Goal: Task Accomplishment & Management: Complete application form

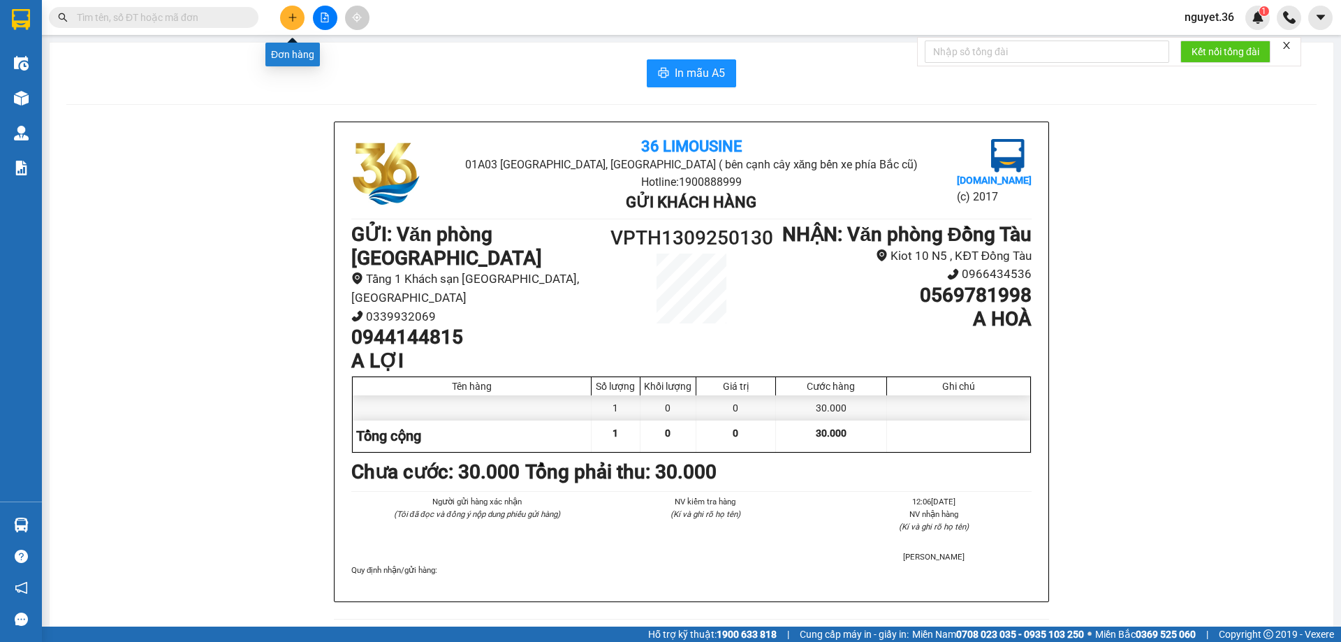
click at [298, 17] on button at bounding box center [292, 18] width 24 height 24
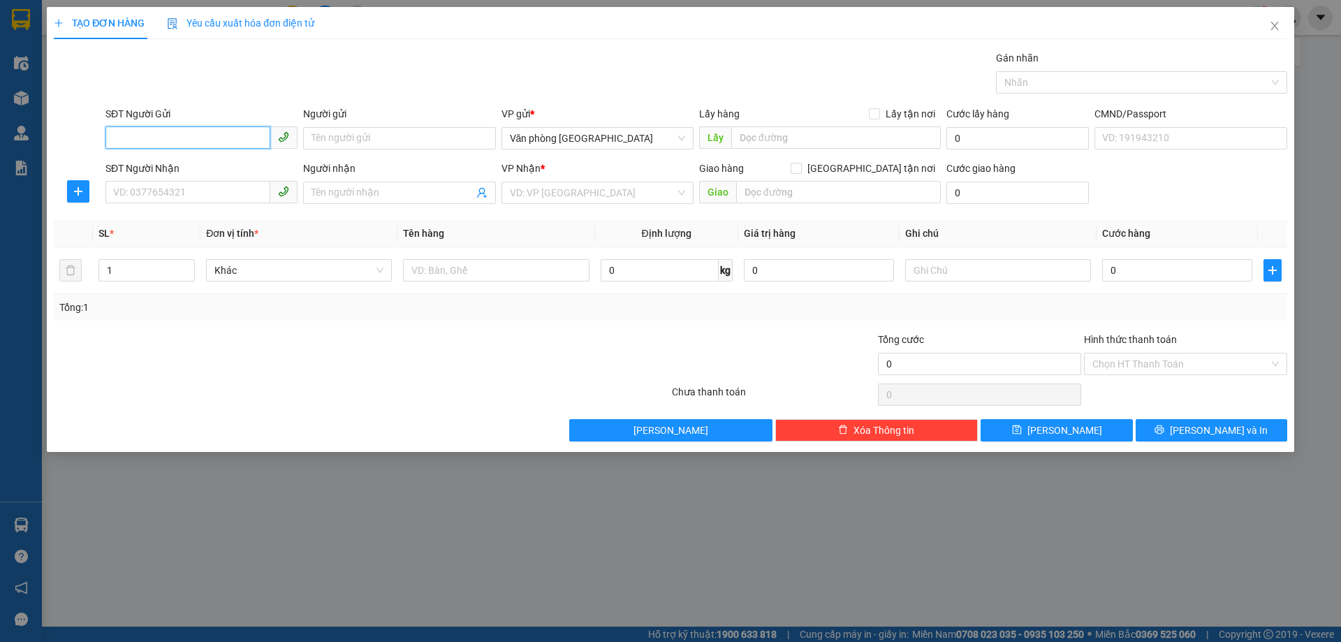
drag, startPoint x: 200, startPoint y: 129, endPoint x: 218, endPoint y: 129, distance: 18.2
click at [207, 129] on input "SĐT Người Gửi" at bounding box center [187, 137] width 165 height 22
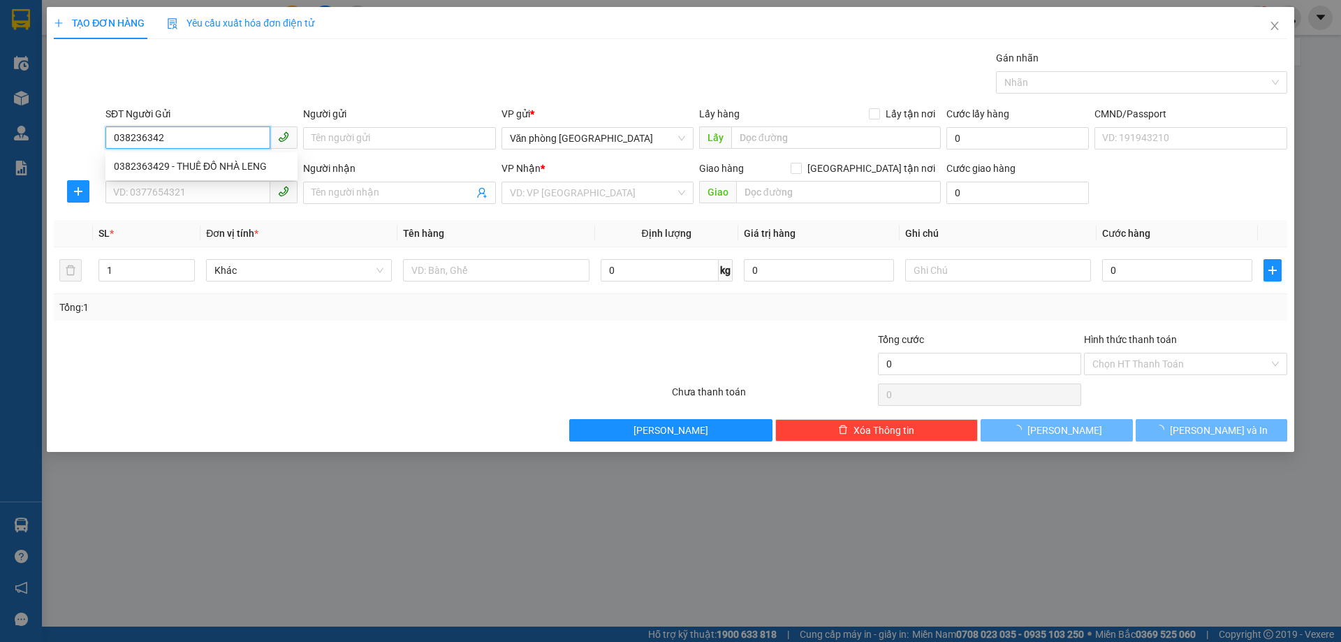
type input "0382363429"
click at [239, 161] on div "0382363429 - THUÊ ĐỒ NHÀ LENG" at bounding box center [201, 166] width 175 height 15
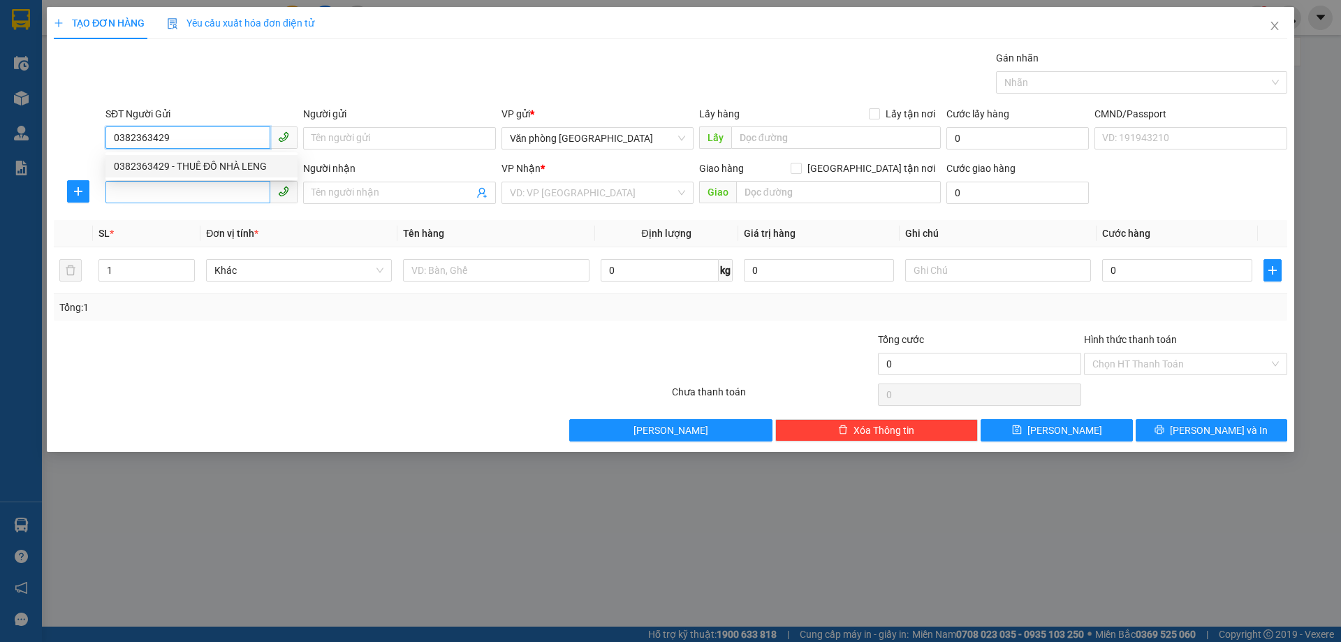
type input "THUÊ ĐỒ NHÀ LENG"
type input "0382363429"
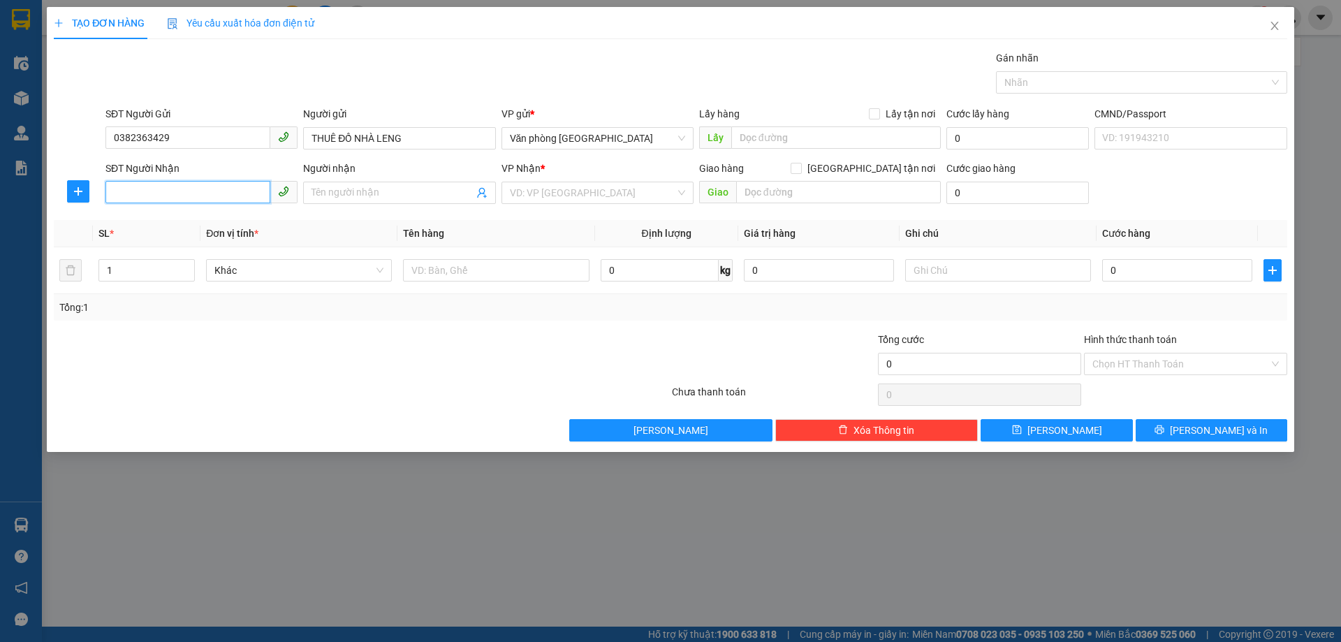
click at [182, 190] on input "SĐT Người Nhận" at bounding box center [187, 192] width 165 height 22
type input "0934126686"
click at [194, 223] on div "0934126686 - [PERSON_NAME]" at bounding box center [201, 220] width 175 height 15
type input "[PERSON_NAME]"
type input "40 [PERSON_NAME] . [GEOGRAPHIC_DATA]"
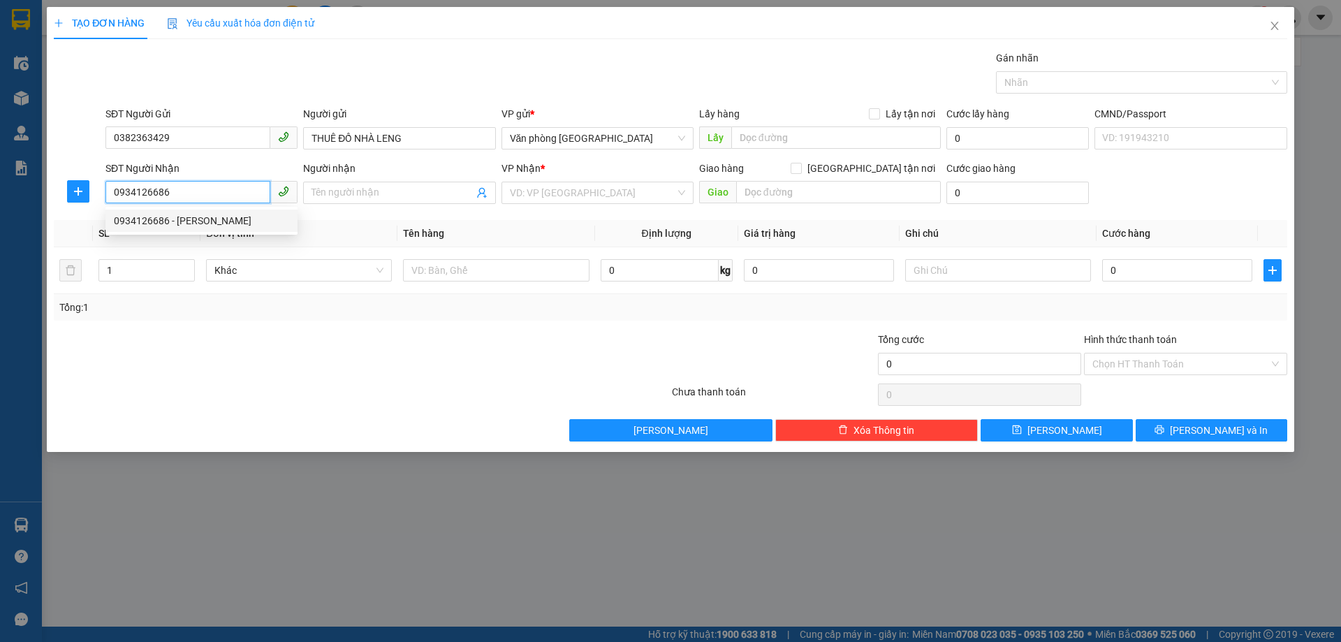
type input "40.000"
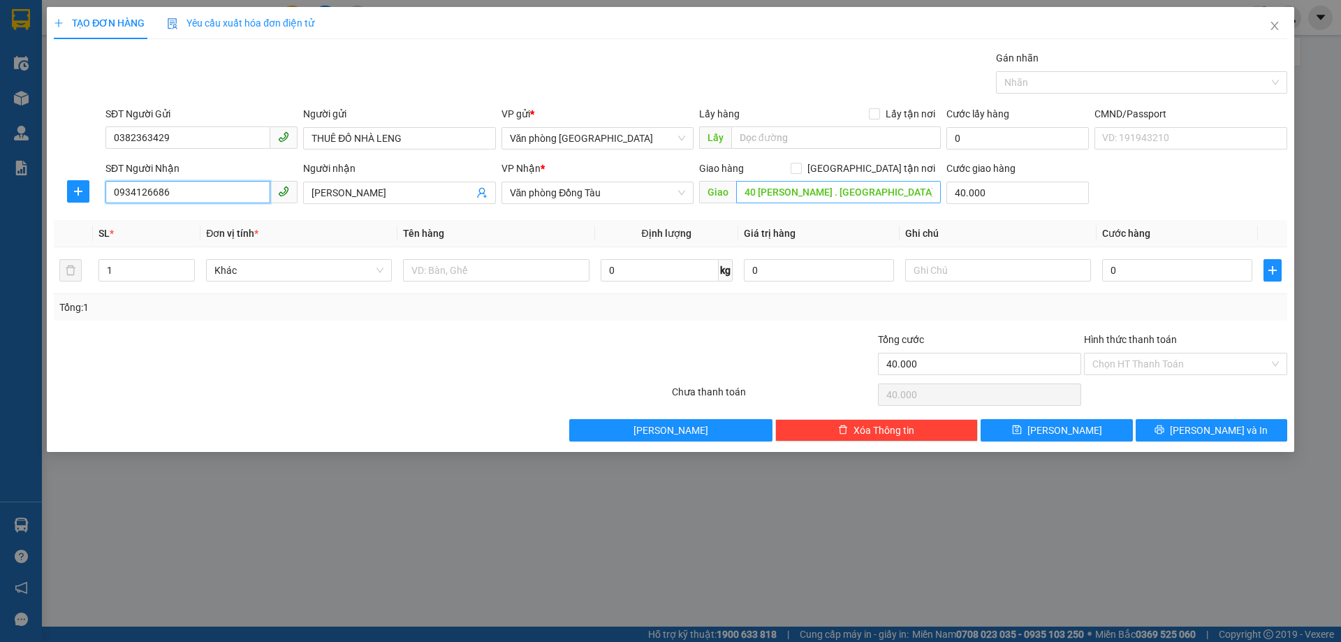
type input "0934126686"
click at [794, 196] on input "40 [PERSON_NAME] . [GEOGRAPHIC_DATA]" at bounding box center [838, 192] width 205 height 22
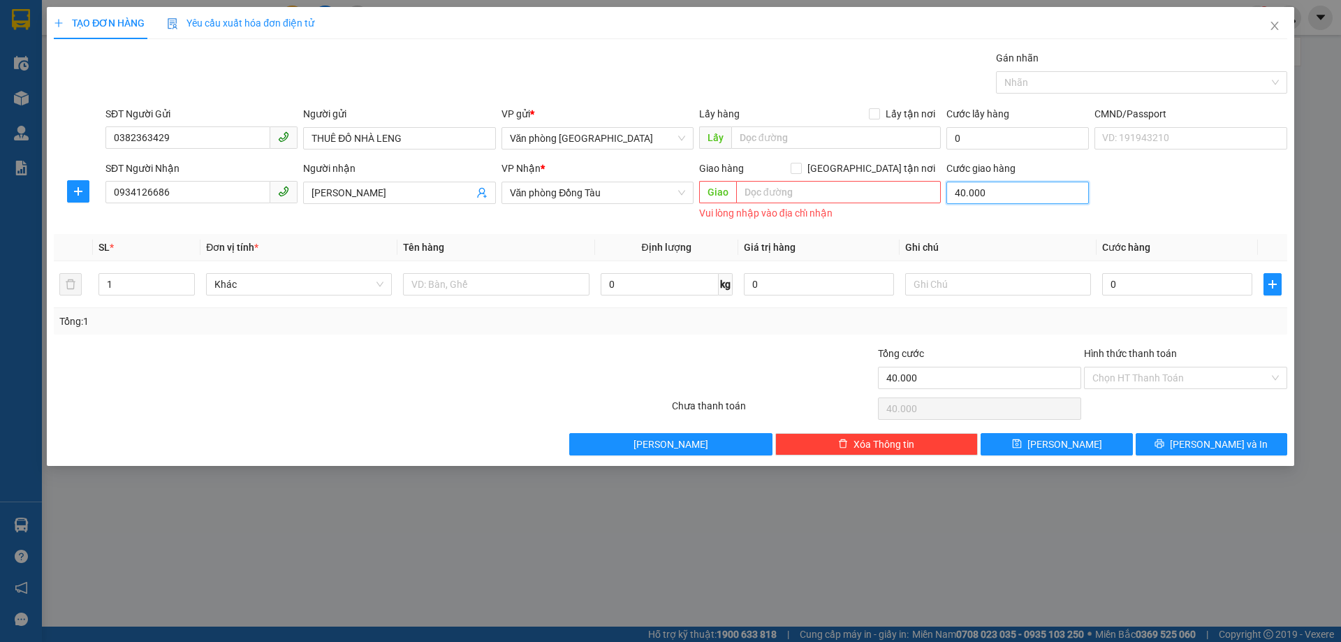
click at [984, 197] on input "40.000" at bounding box center [1018, 193] width 143 height 22
type input "0"
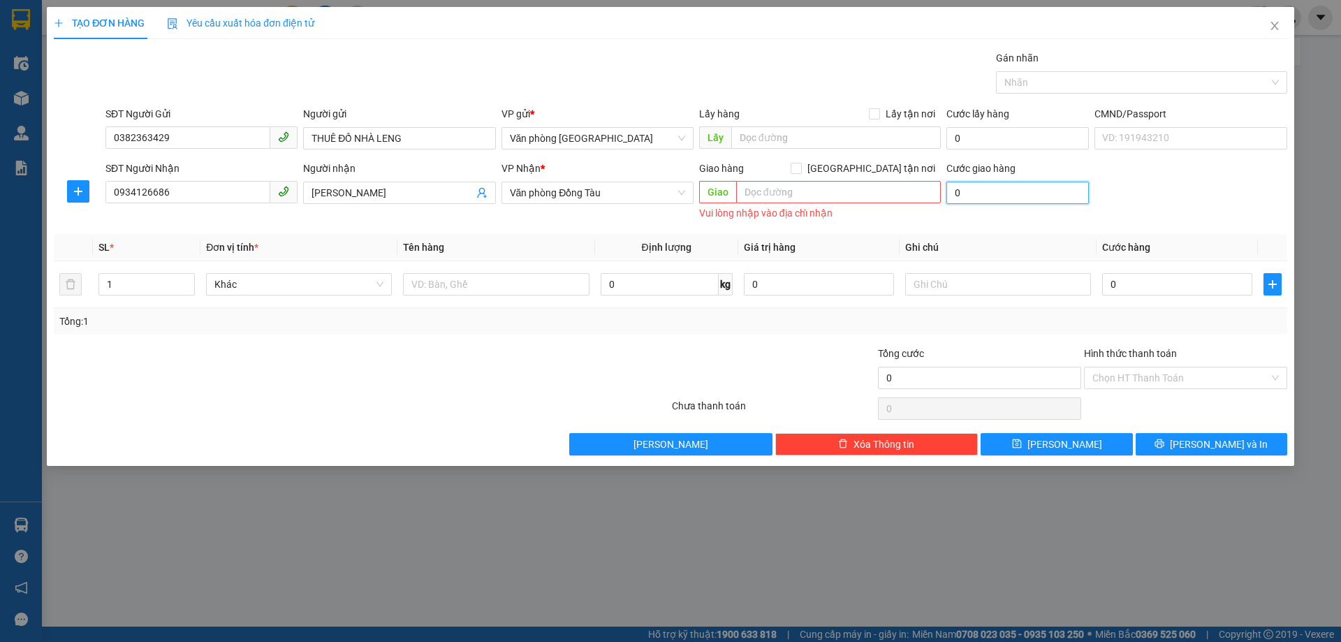
type input "0"
click at [1146, 196] on div "SĐT Người Nhận 0934126686 Người nhận DƯƠNG PHẠM VP Nhận * Văn phòng Đồng Tàu Gi…" at bounding box center [697, 192] width 1188 height 63
click at [1202, 189] on div "SĐT Người Nhận 0934126686 Người nhận DƯƠNG PHẠM VP Nhận * Văn phòng Đồng Tàu Gi…" at bounding box center [697, 192] width 1188 height 63
click at [774, 199] on input "text" at bounding box center [838, 192] width 205 height 22
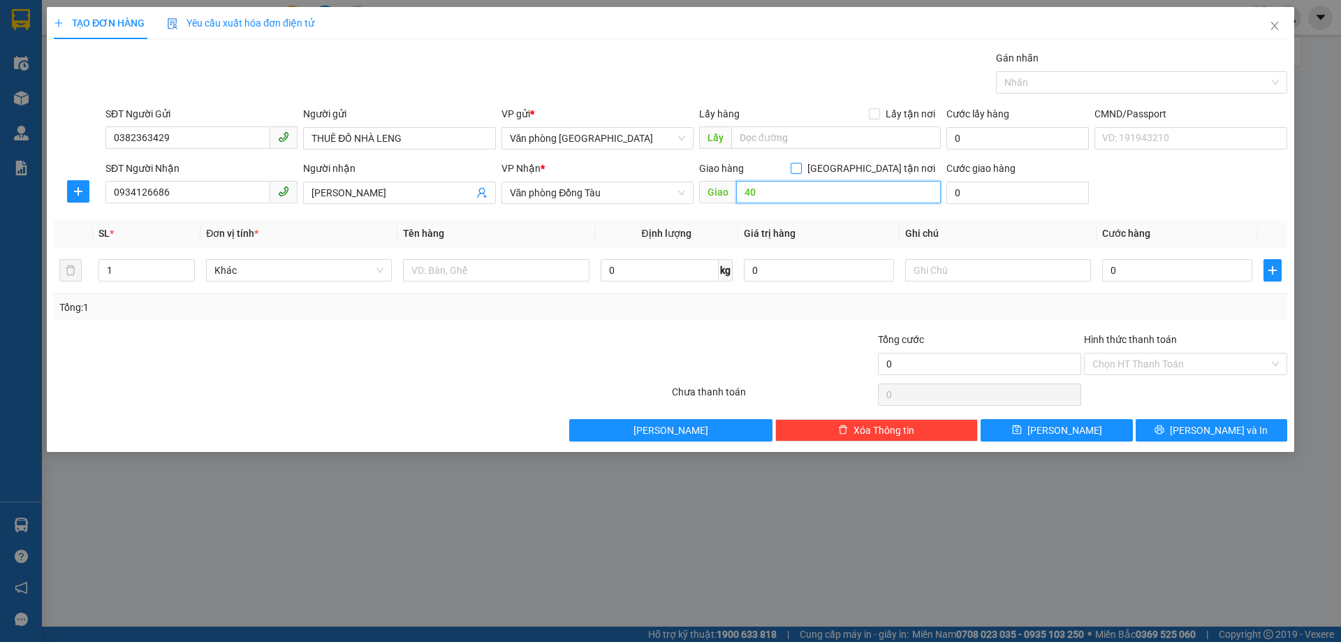
type input "40"
click at [801, 168] on input "[GEOGRAPHIC_DATA] tận nơi" at bounding box center [796, 168] width 10 height 10
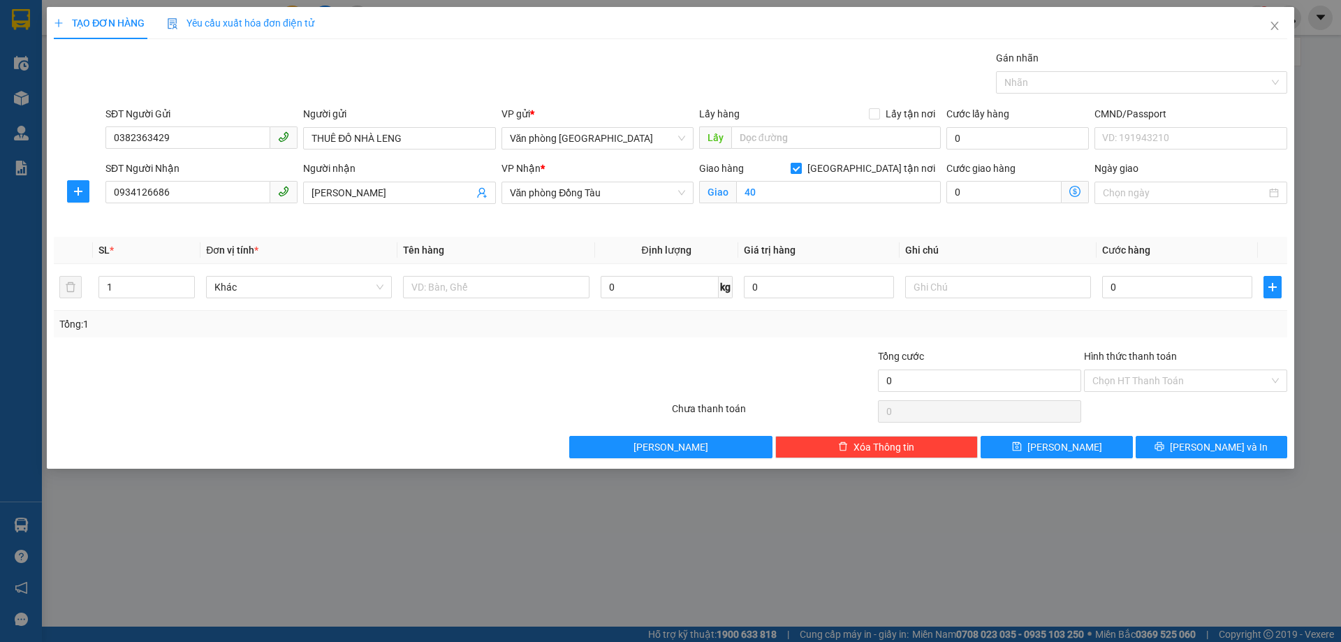
click at [879, 168] on span "[GEOGRAPHIC_DATA] tận nơi" at bounding box center [871, 168] width 139 height 15
click at [801, 168] on input "[GEOGRAPHIC_DATA] tận nơi" at bounding box center [796, 168] width 10 height 10
checkbox input "false"
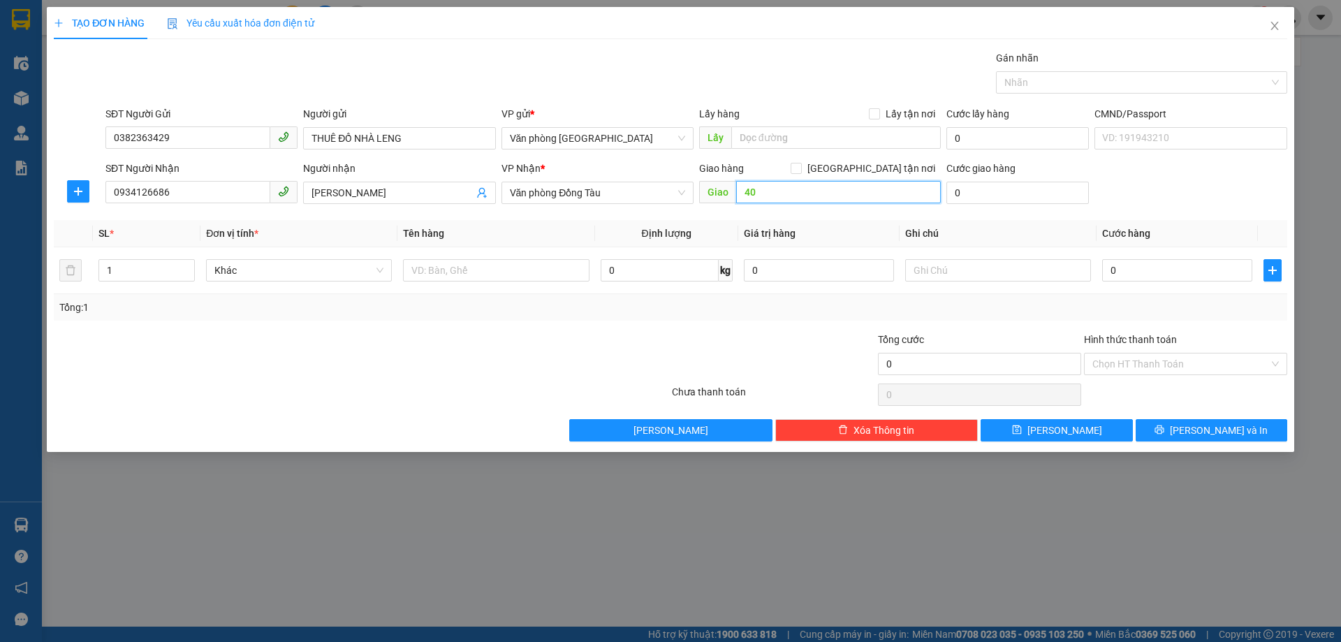
click at [801, 187] on input "40" at bounding box center [838, 192] width 205 height 22
type input "40 [PERSON_NAME]"
click at [968, 194] on input "0" at bounding box center [1018, 193] width 143 height 22
type input "4"
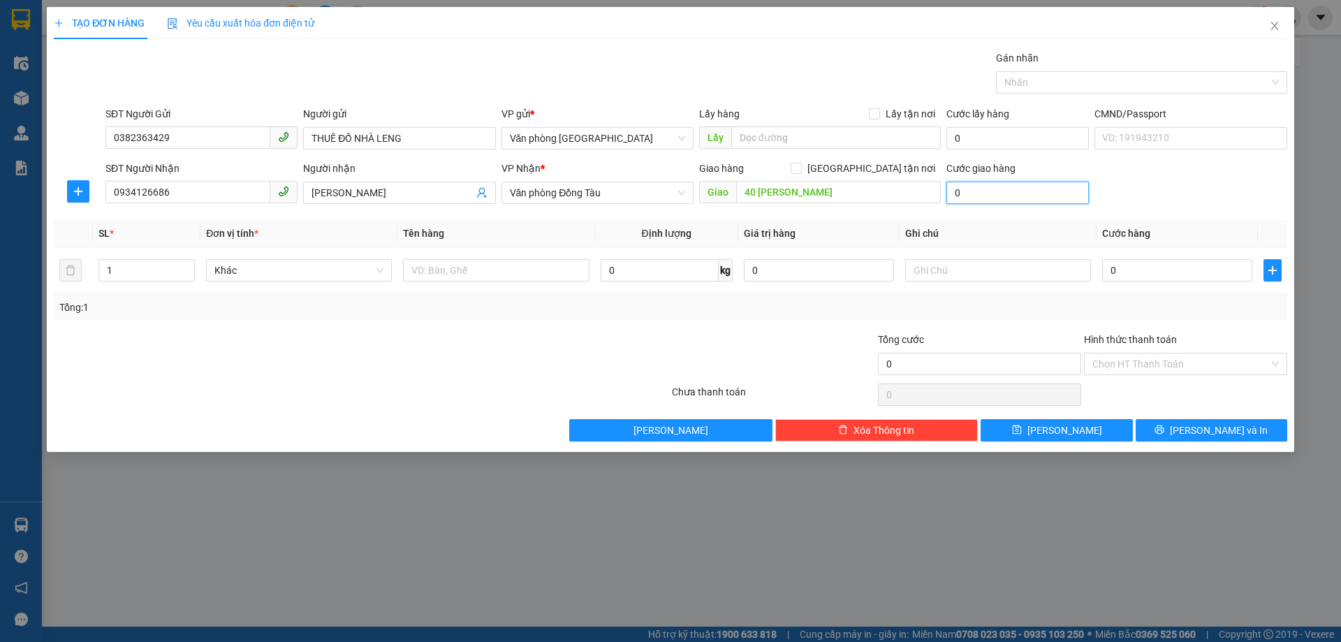
type input "4"
type input "40"
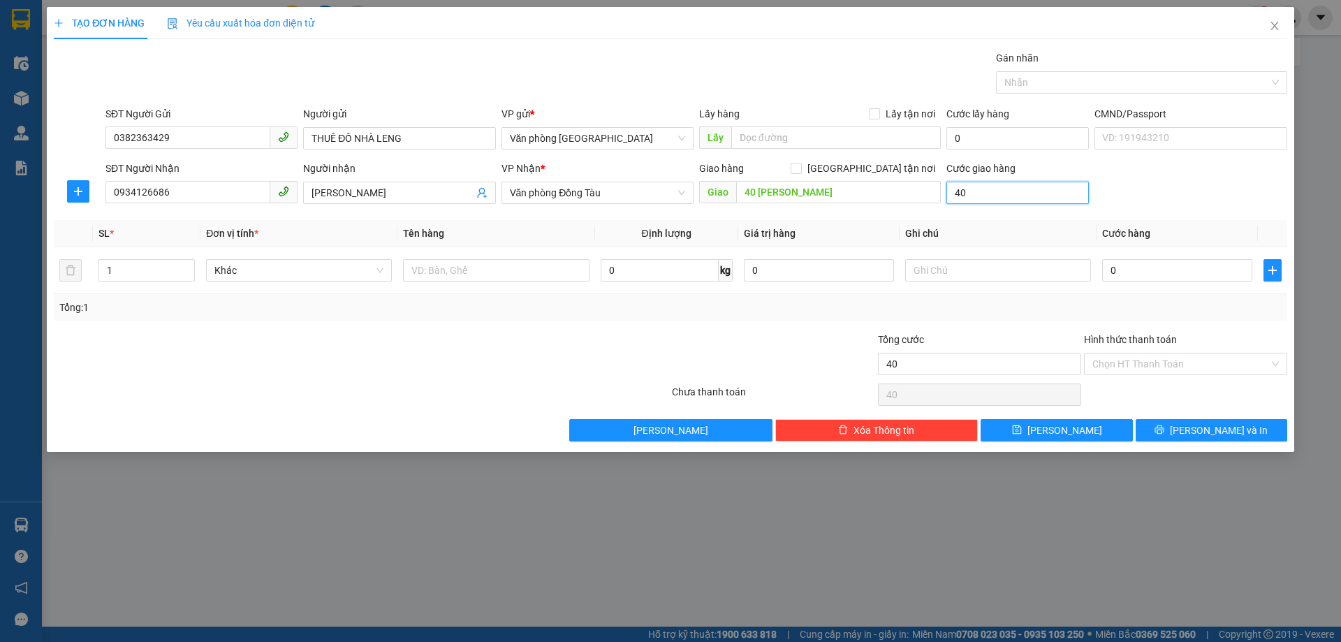
type input "400"
type input "4.000"
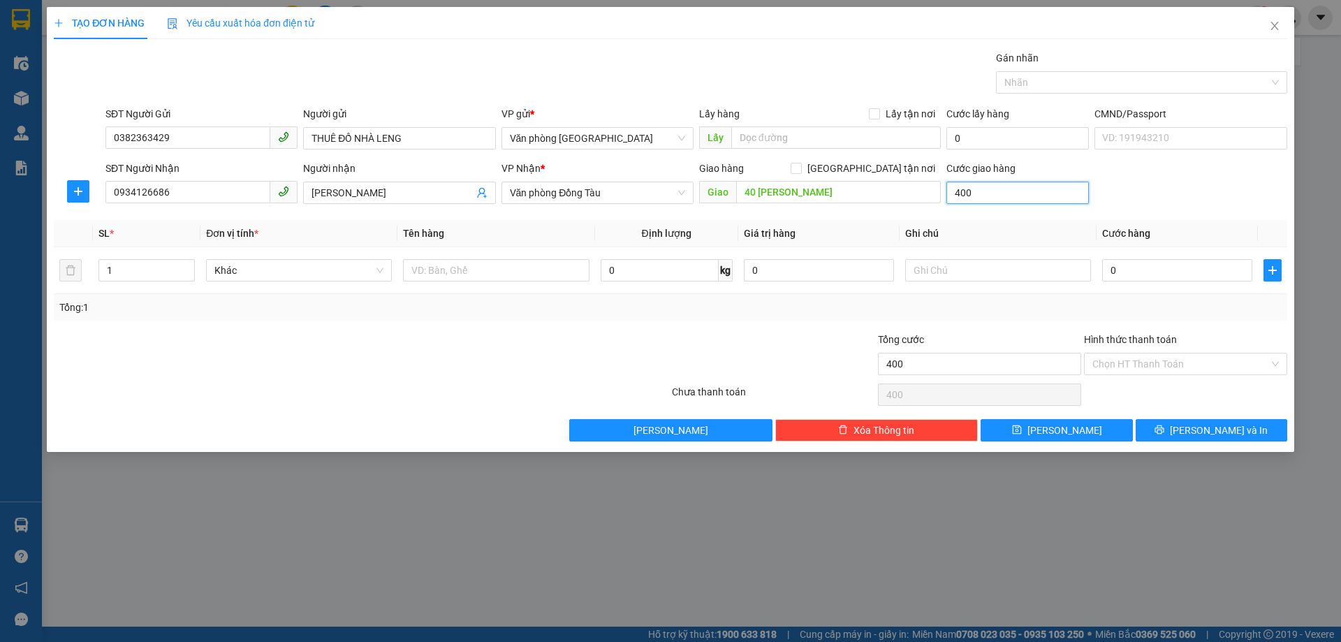
type input "4.000"
type input "40.000"
click at [1137, 275] on input "0" at bounding box center [1177, 270] width 150 height 22
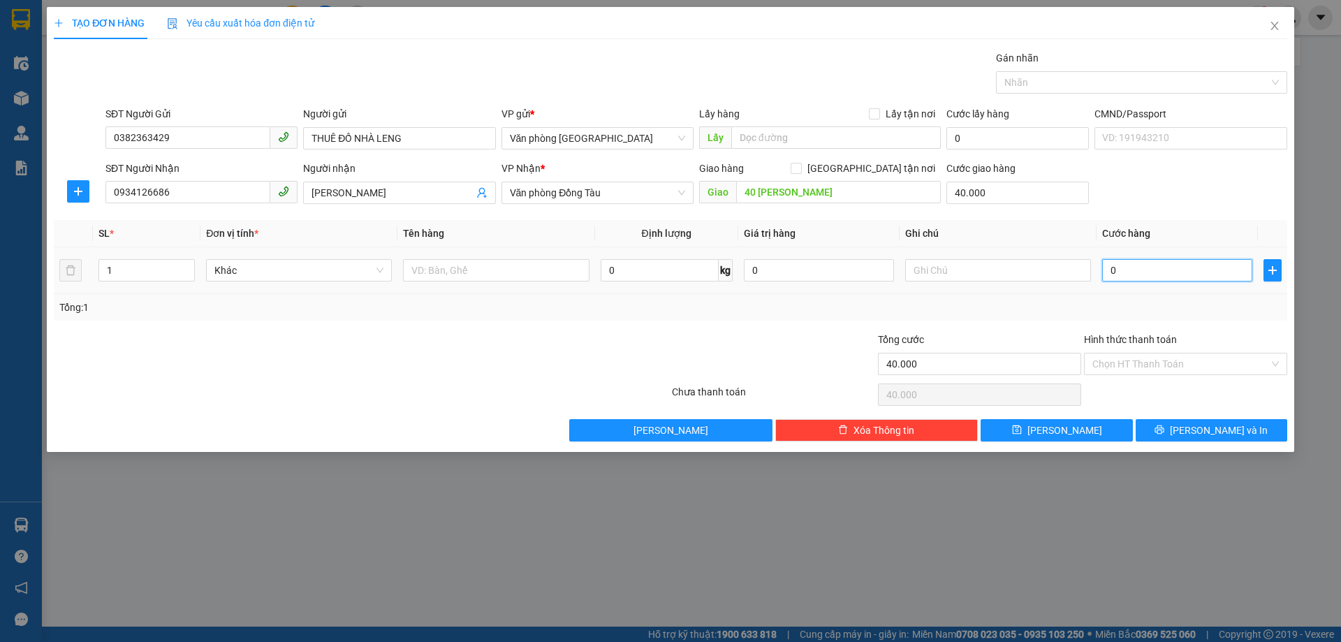
type input "3"
type input "40.003"
type input "30"
type input "40.030"
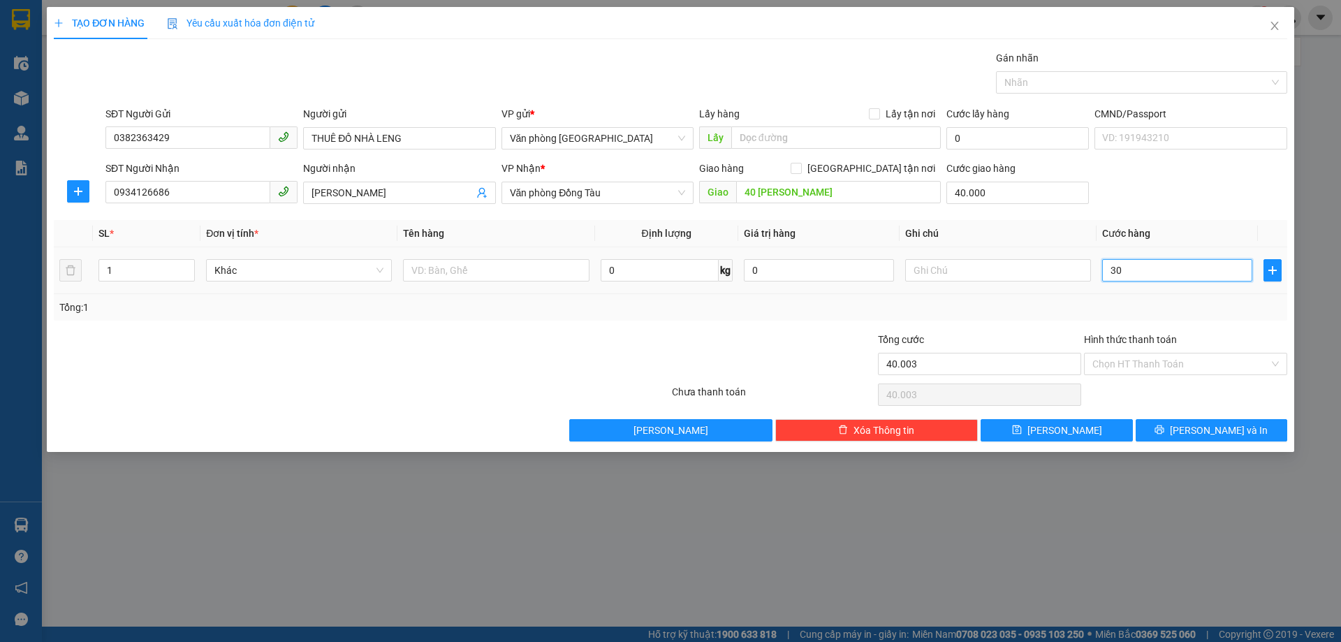
type input "40.030"
type input "300"
type input "40.300"
type input "3.000"
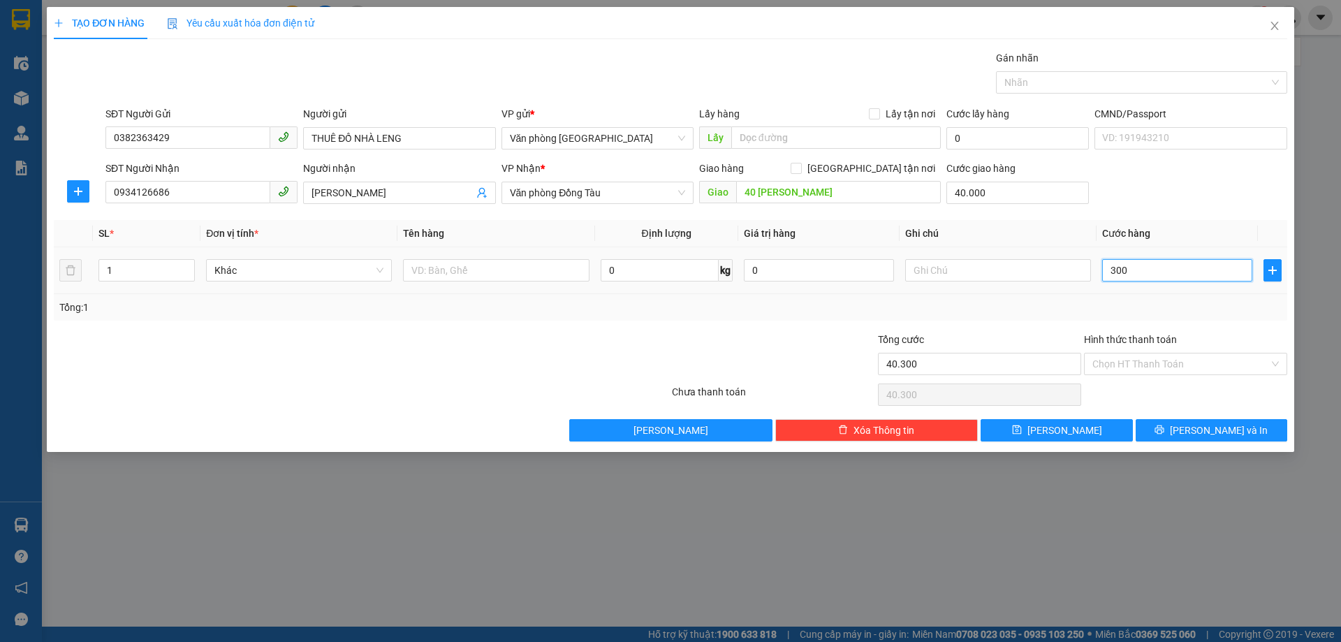
type input "43.000"
type input "30.000"
type input "70.000"
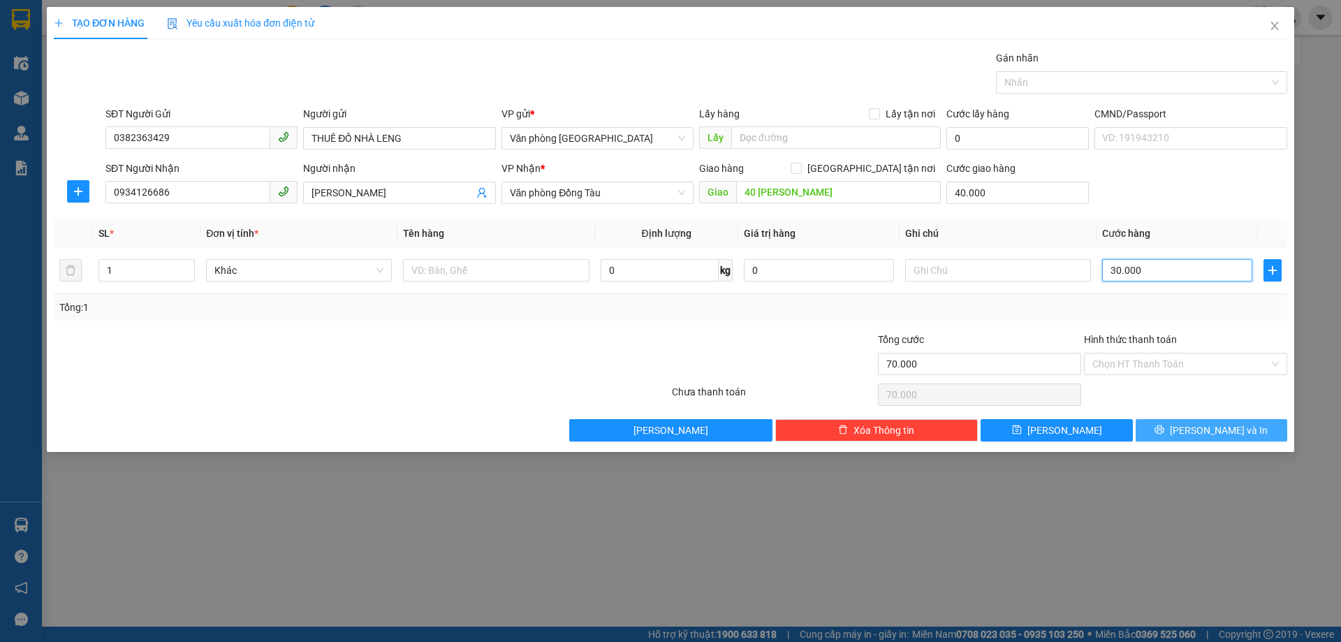
type input "30.000"
click at [1184, 423] on button "[PERSON_NAME] và In" at bounding box center [1212, 430] width 152 height 22
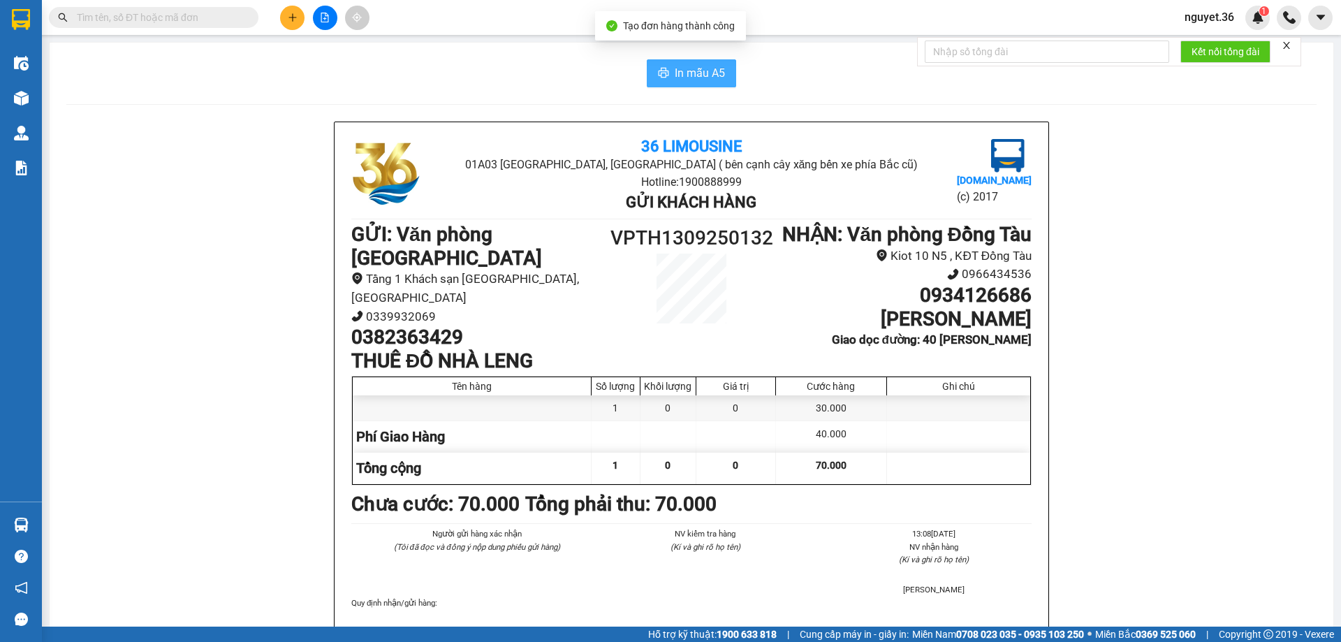
click at [706, 74] on span "In mẫu A5" at bounding box center [700, 72] width 50 height 17
click at [286, 17] on button at bounding box center [292, 18] width 24 height 24
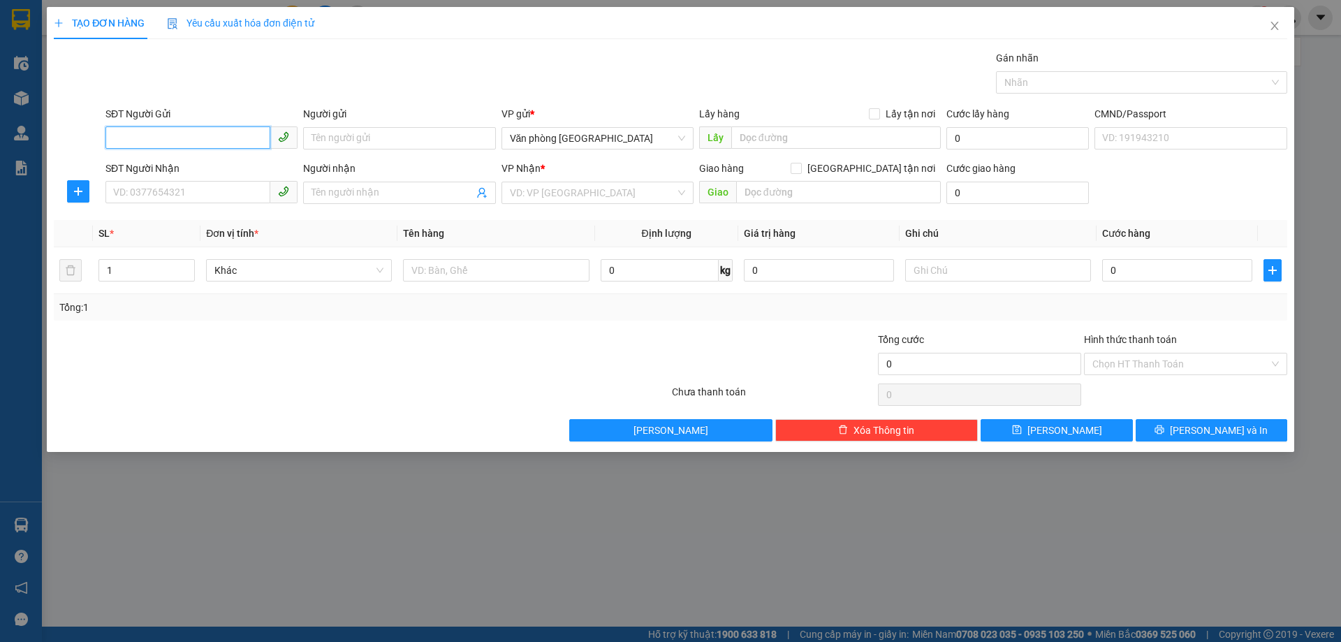
click at [201, 139] on input "SĐT Người Gửi" at bounding box center [187, 137] width 165 height 22
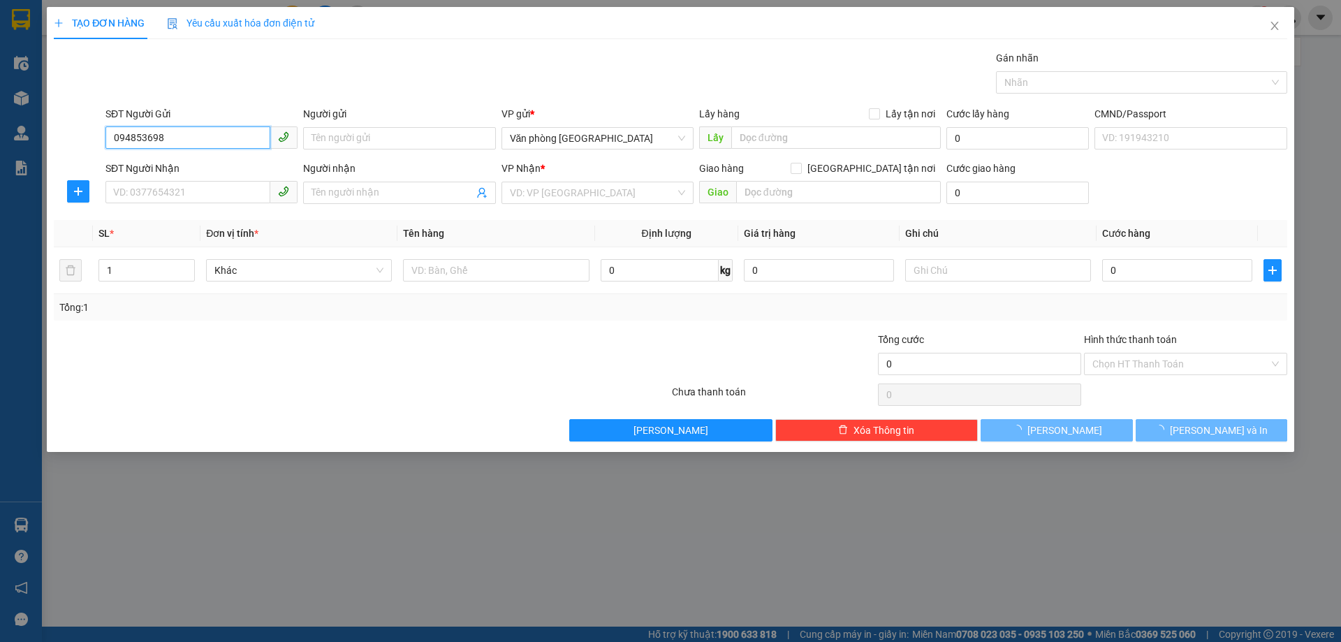
type input "0948536989"
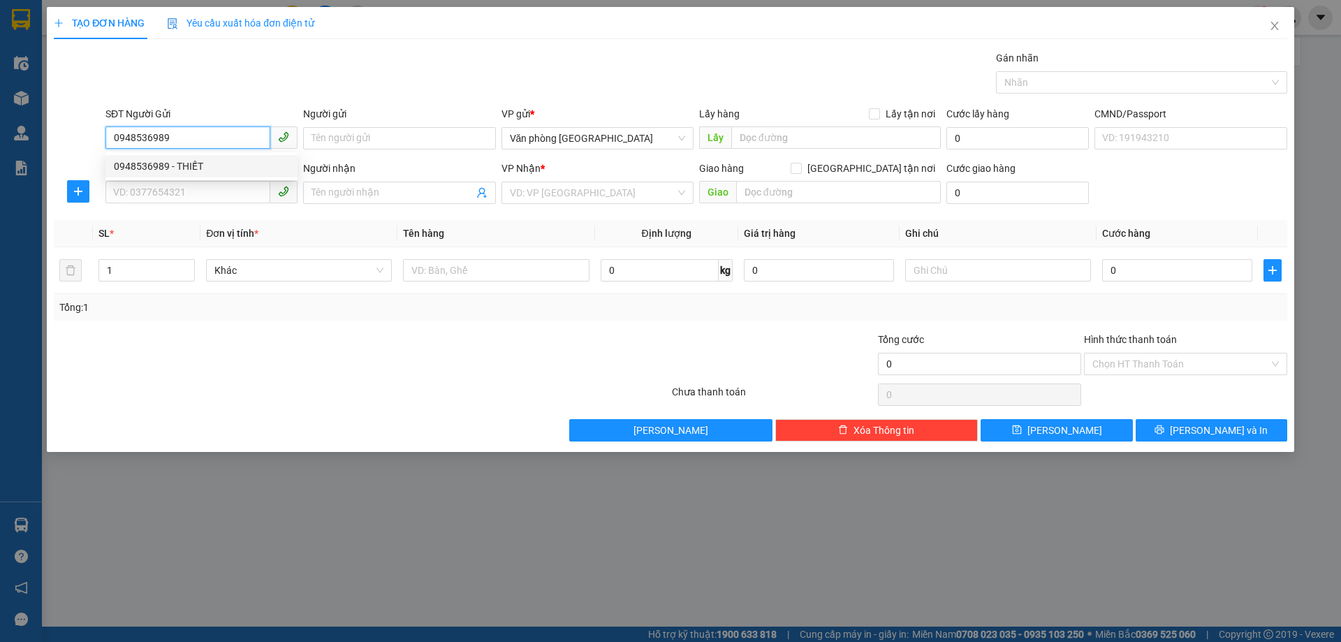
click at [189, 166] on div "0948536989 - THIẾT" at bounding box center [201, 166] width 175 height 15
type input "THIẾT"
type input "0948536989"
click at [180, 191] on input "SĐT Người Nhận" at bounding box center [187, 192] width 165 height 22
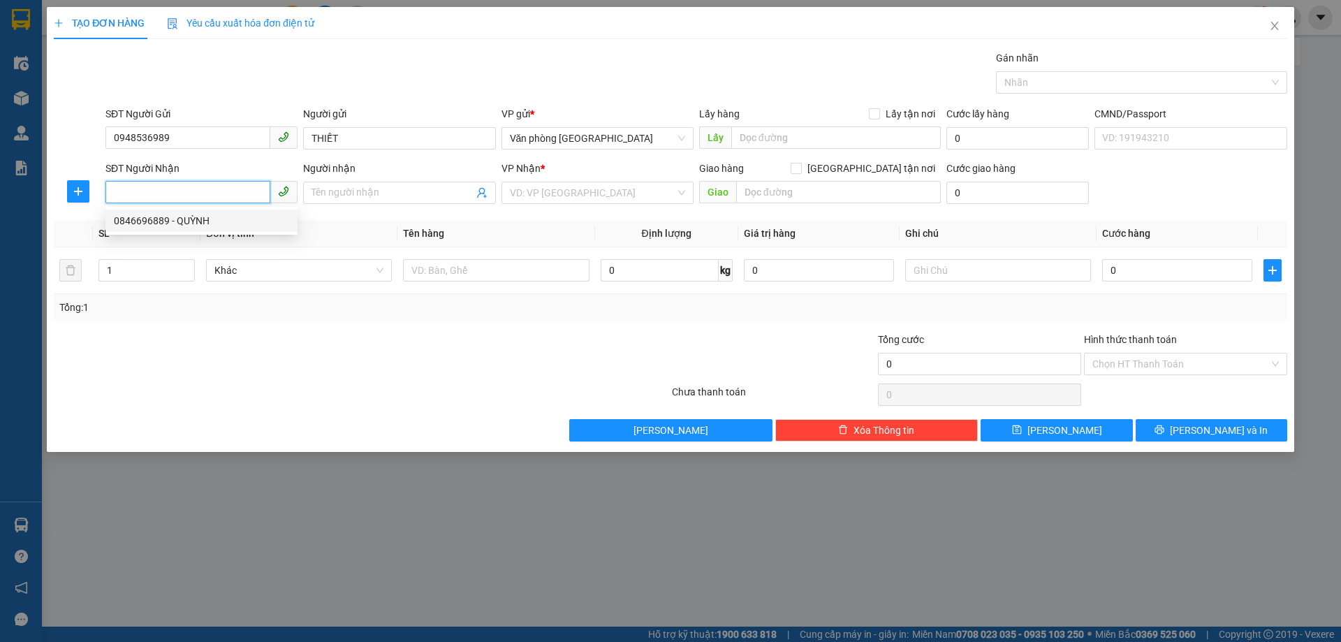
click at [157, 219] on div "0846696889 - QUỲNH" at bounding box center [201, 220] width 175 height 15
type input "0846696889"
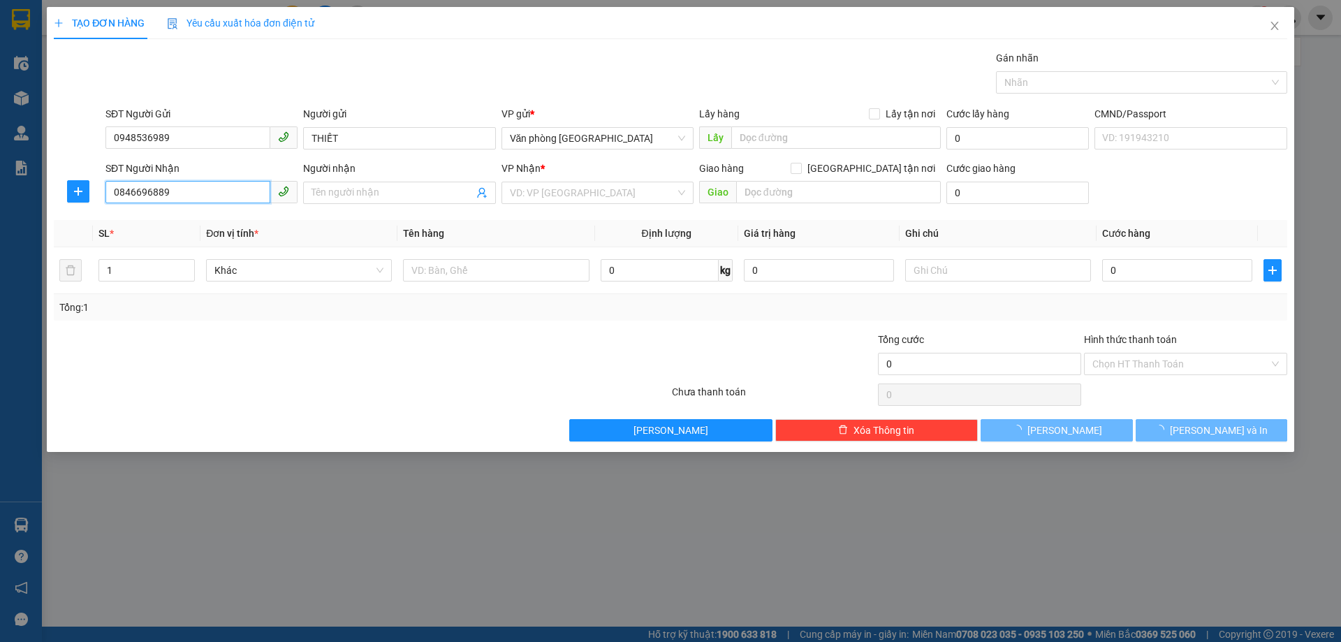
type input "QUỲNH"
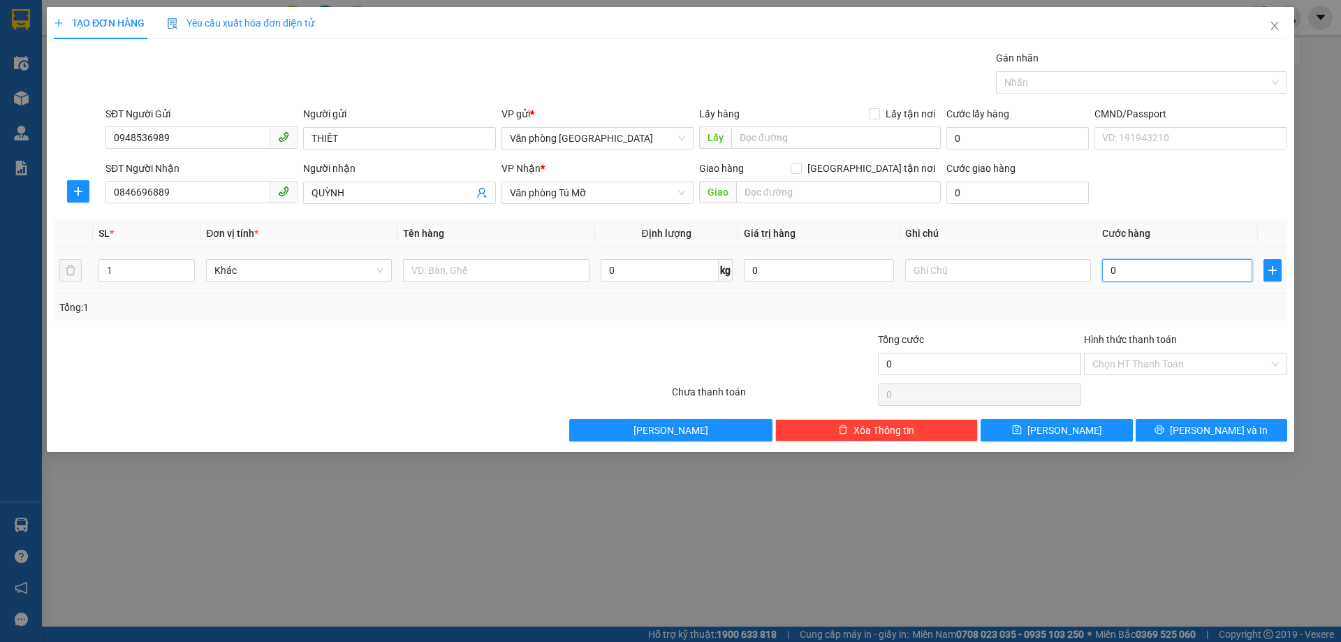
click at [1128, 275] on input "0" at bounding box center [1177, 270] width 150 height 22
type input "4"
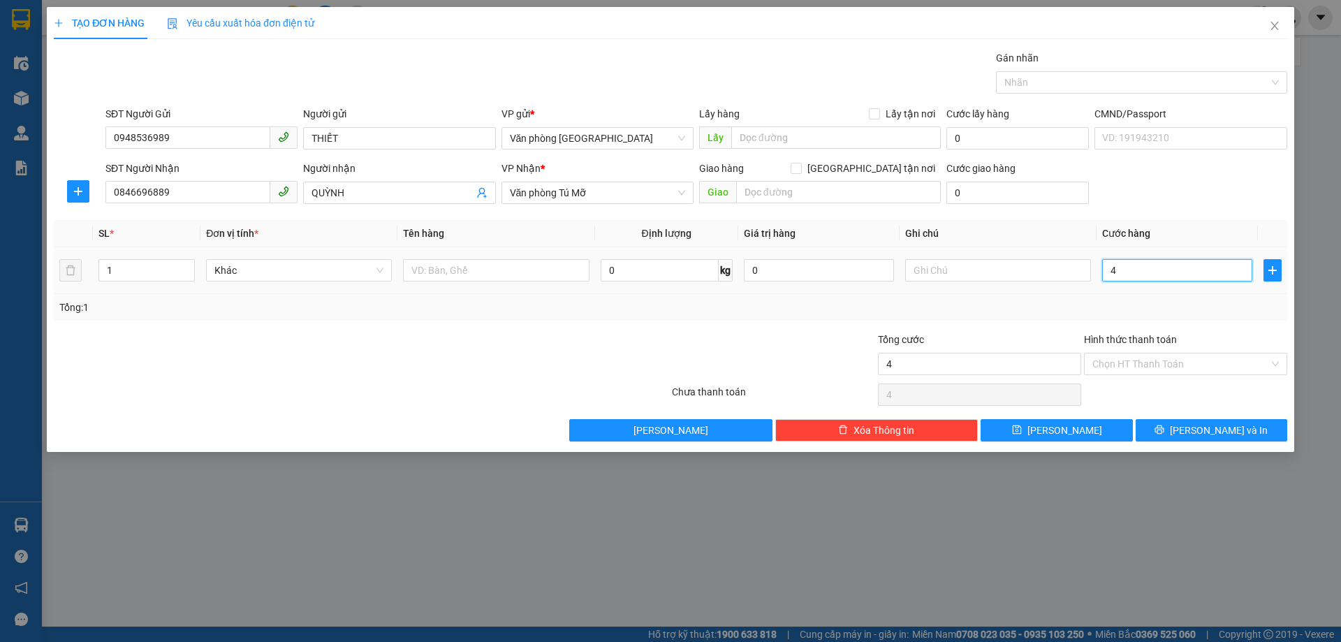
type input "40"
type input "400"
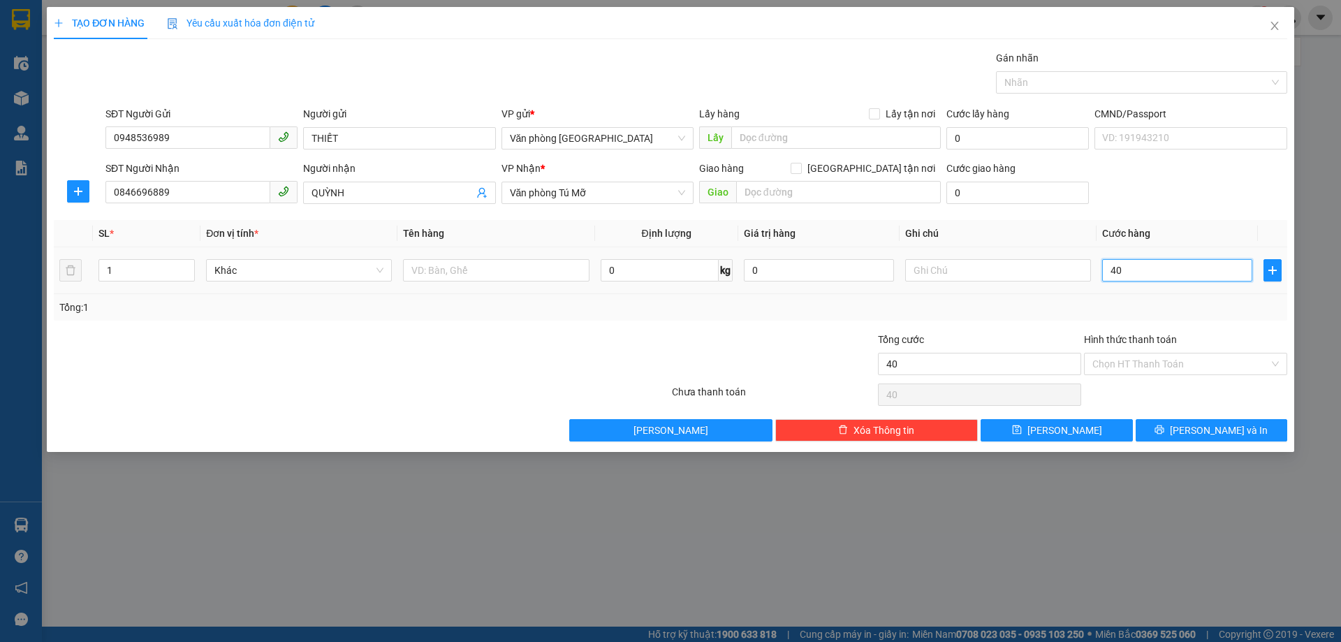
type input "400"
type input "4.000"
type input "40.000"
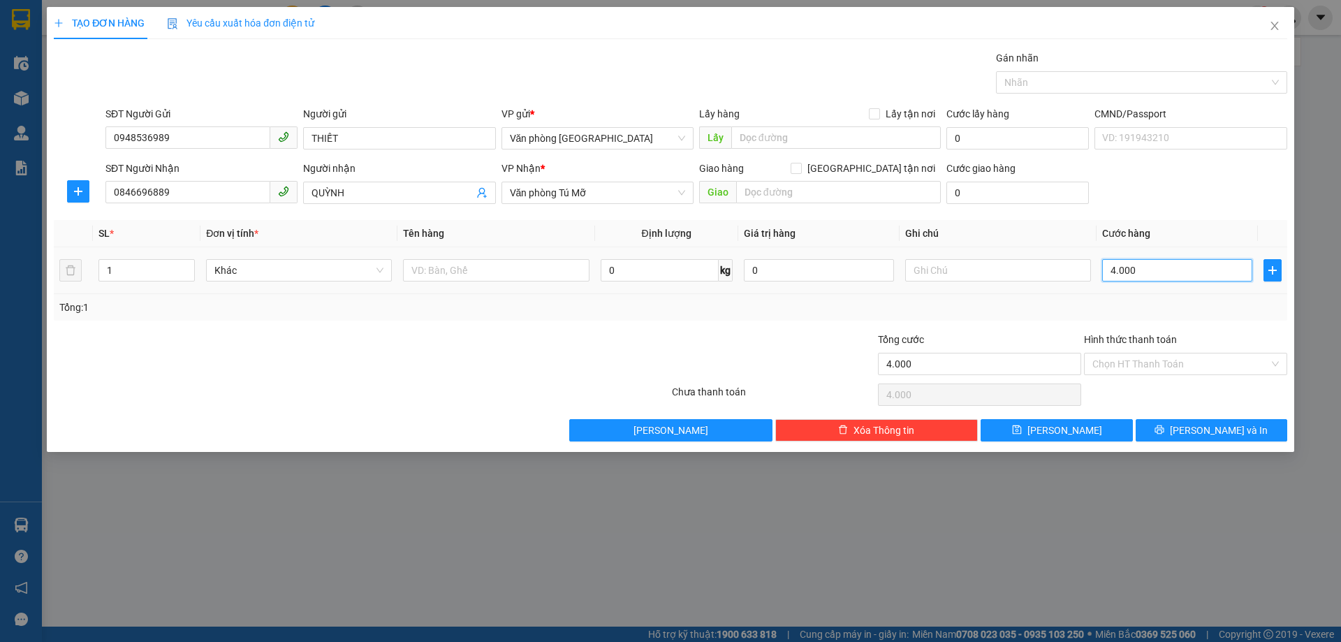
type input "40.000"
click at [1149, 357] on input "Hình thức thanh toán" at bounding box center [1181, 364] width 177 height 21
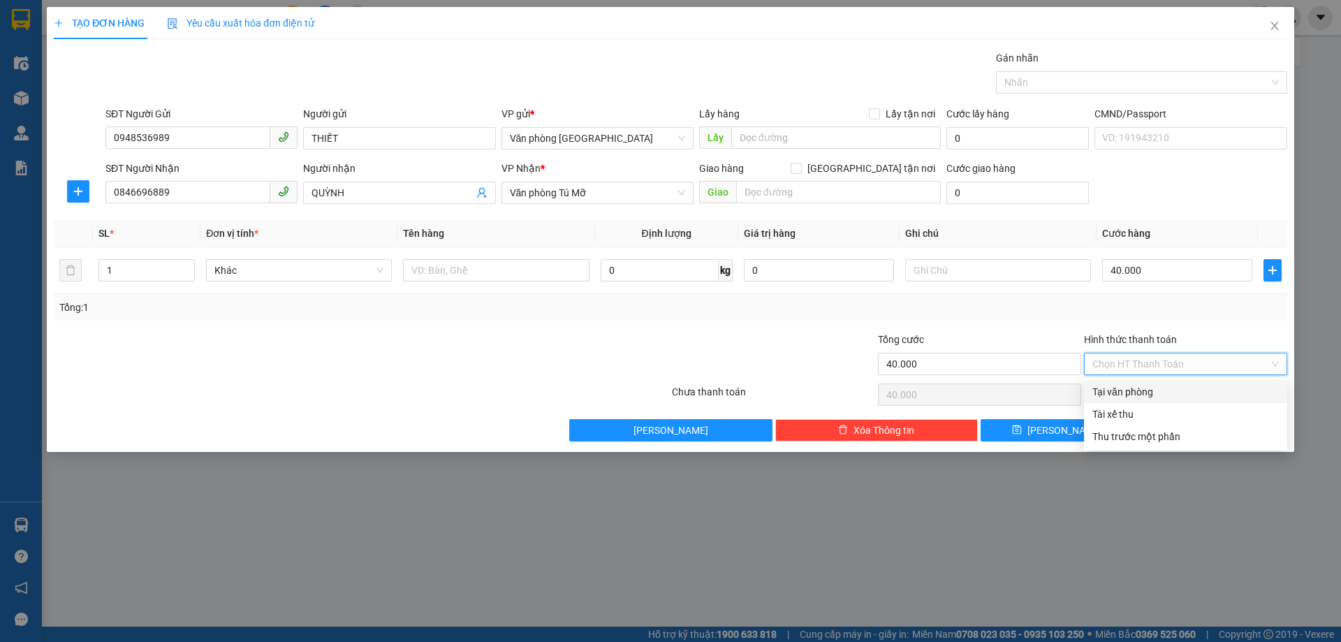
click at [1128, 389] on div "Tại văn phòng" at bounding box center [1186, 391] width 187 height 15
type input "0"
click at [1198, 420] on button "[PERSON_NAME] và In" at bounding box center [1212, 430] width 152 height 22
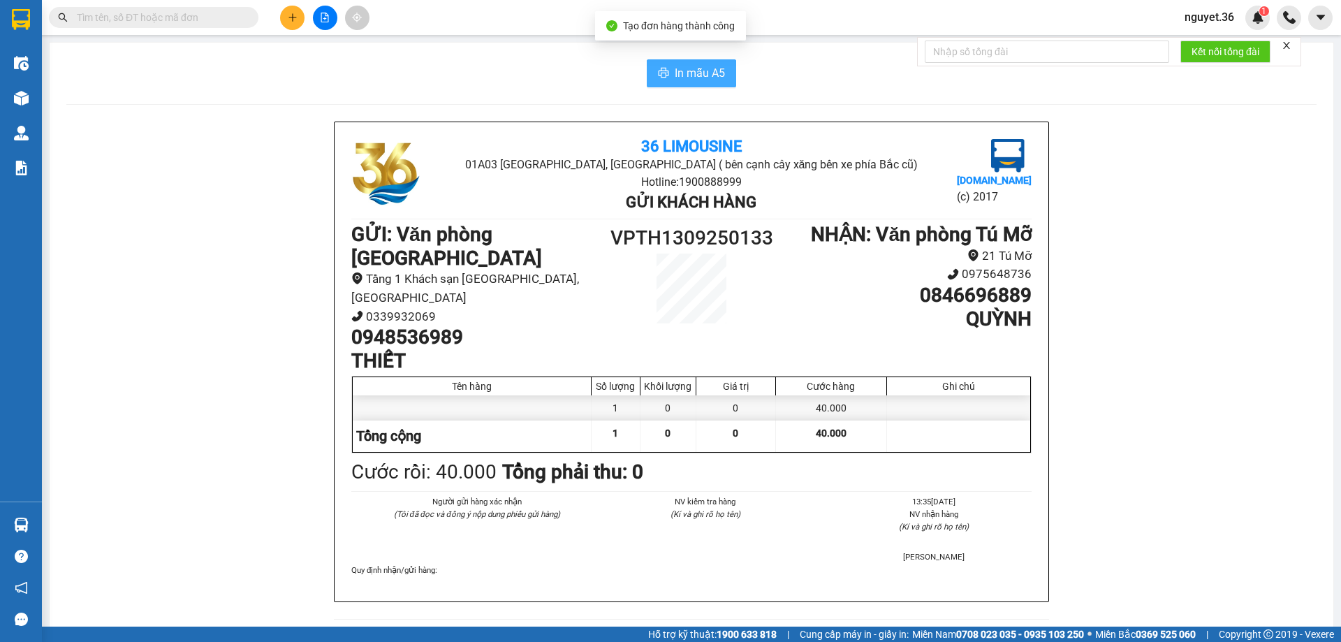
click at [710, 70] on span "In mẫu A5" at bounding box center [700, 72] width 50 height 17
